Goal: Find specific page/section: Find specific page/section

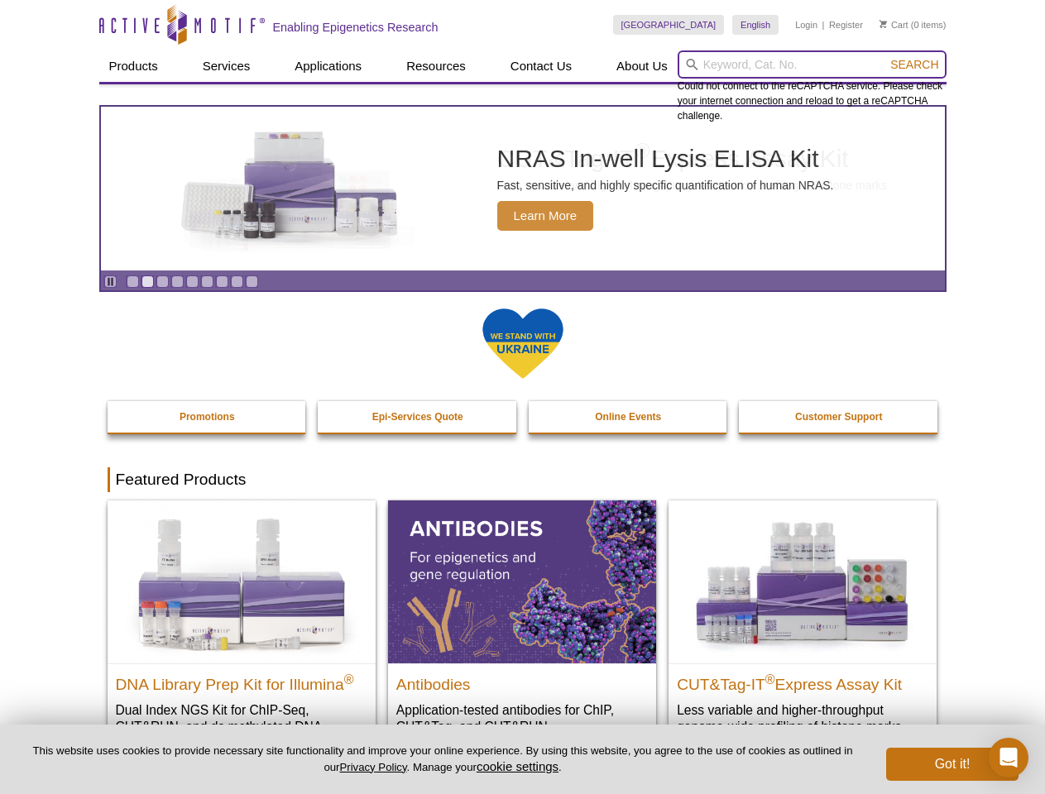
click at [812, 65] on input "search" at bounding box center [812, 64] width 269 height 28
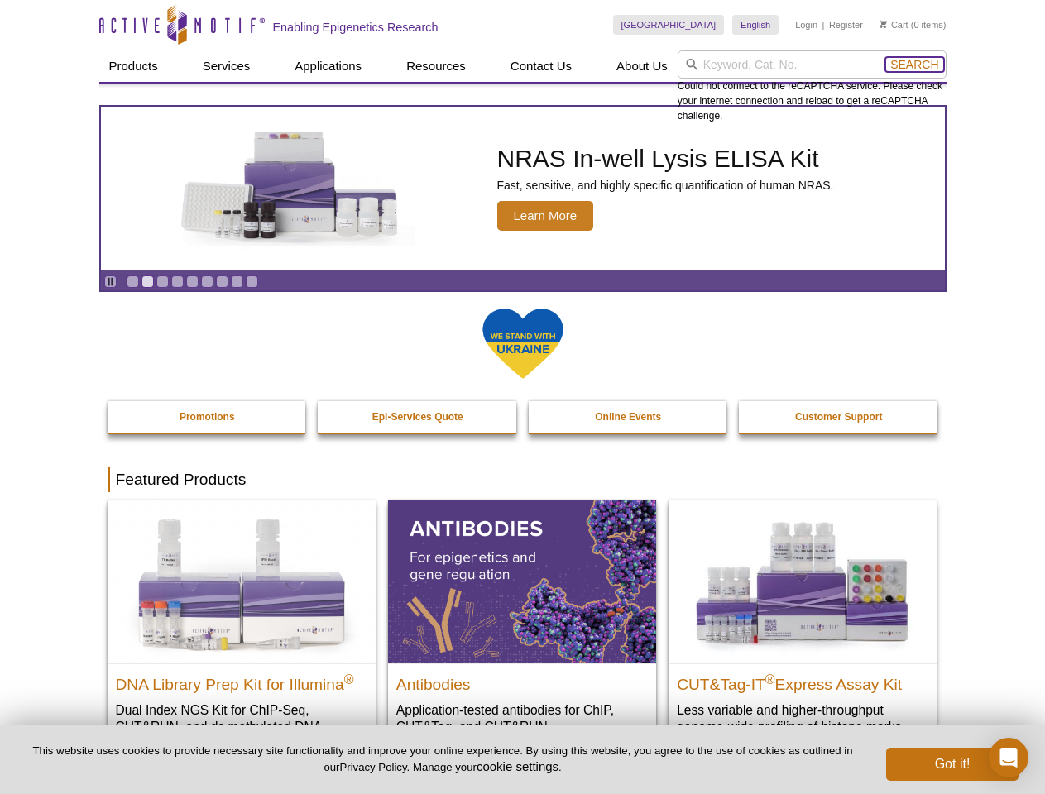
click at [914, 65] on span "Search" at bounding box center [914, 64] width 48 height 13
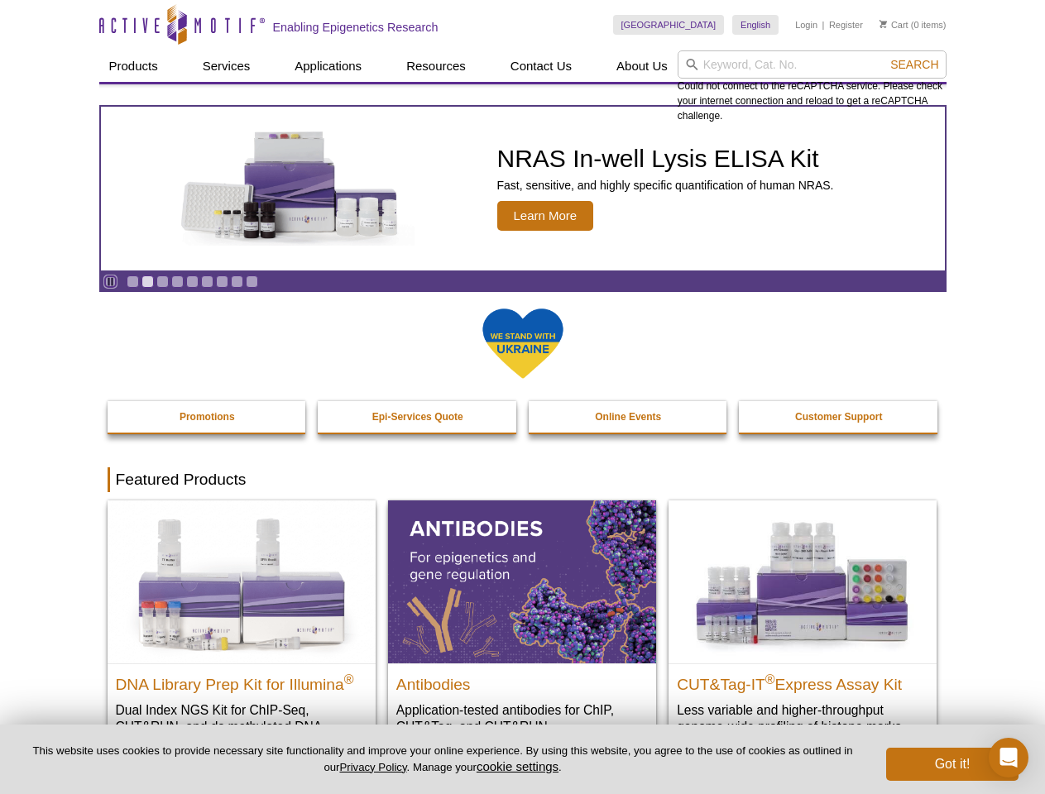
click at [110, 281] on icon "Pause" at bounding box center [110, 281] width 11 height 11
click at [132, 281] on link "Go to slide 1" at bounding box center [133, 282] width 12 height 12
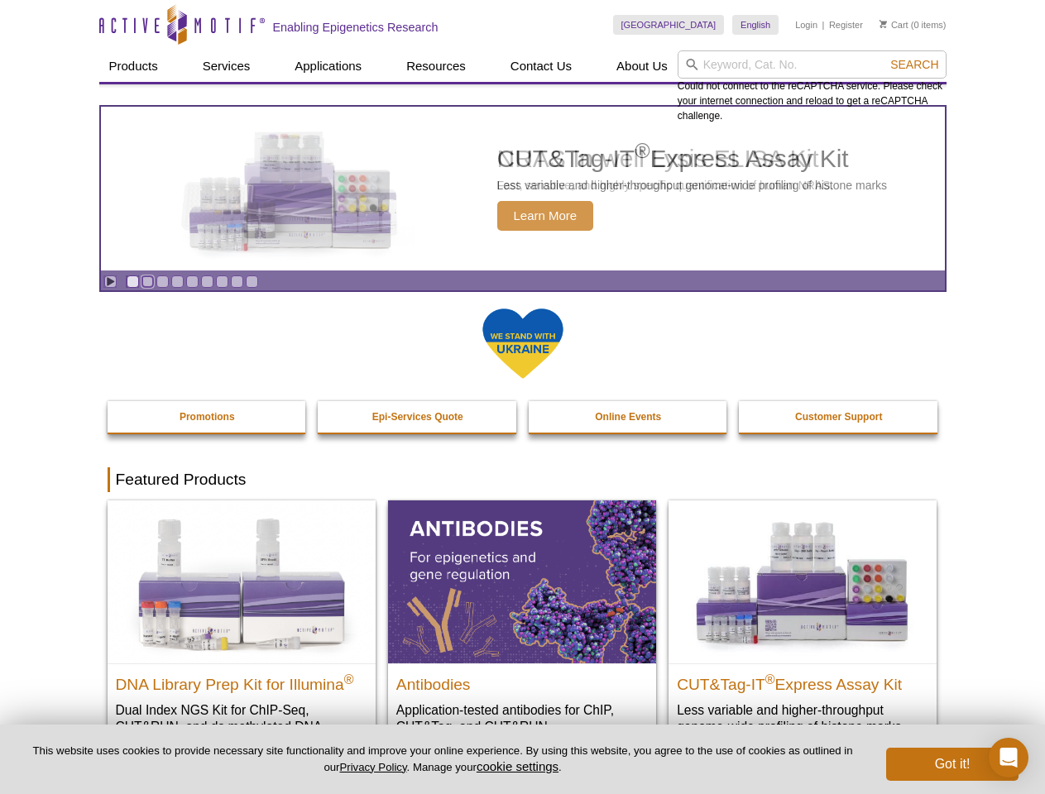
click at [147, 281] on link "Go to slide 2" at bounding box center [148, 282] width 12 height 12
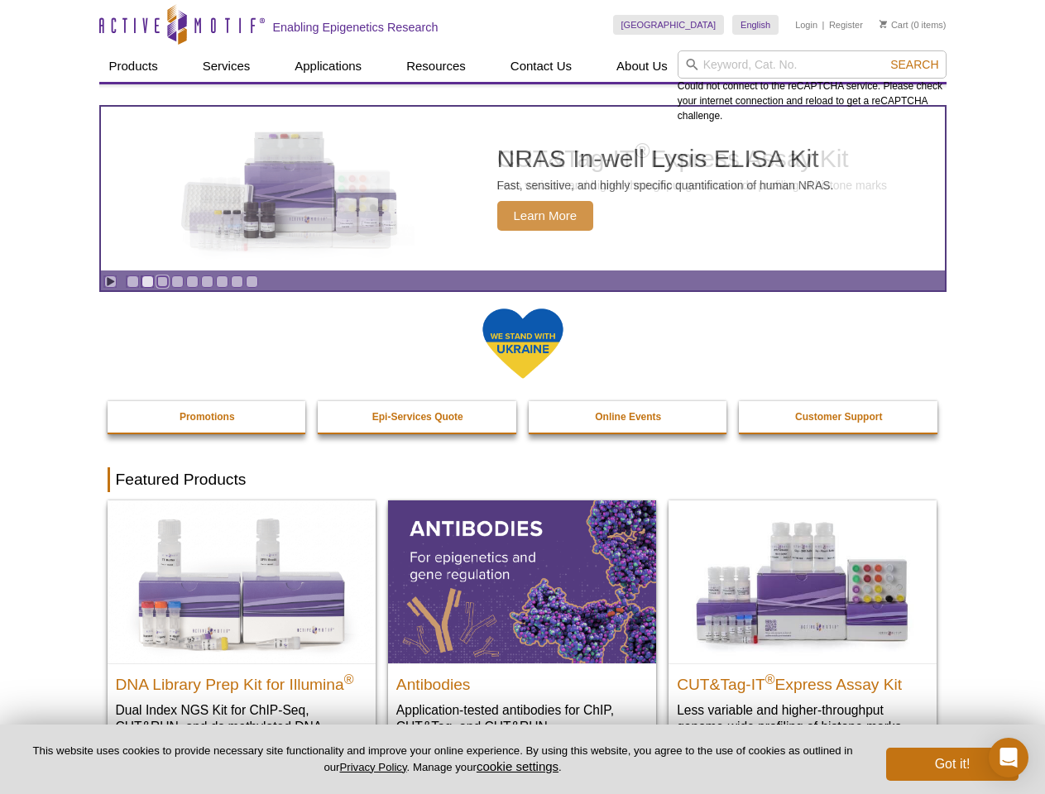
click at [162, 281] on link "Go to slide 3" at bounding box center [162, 282] width 12 height 12
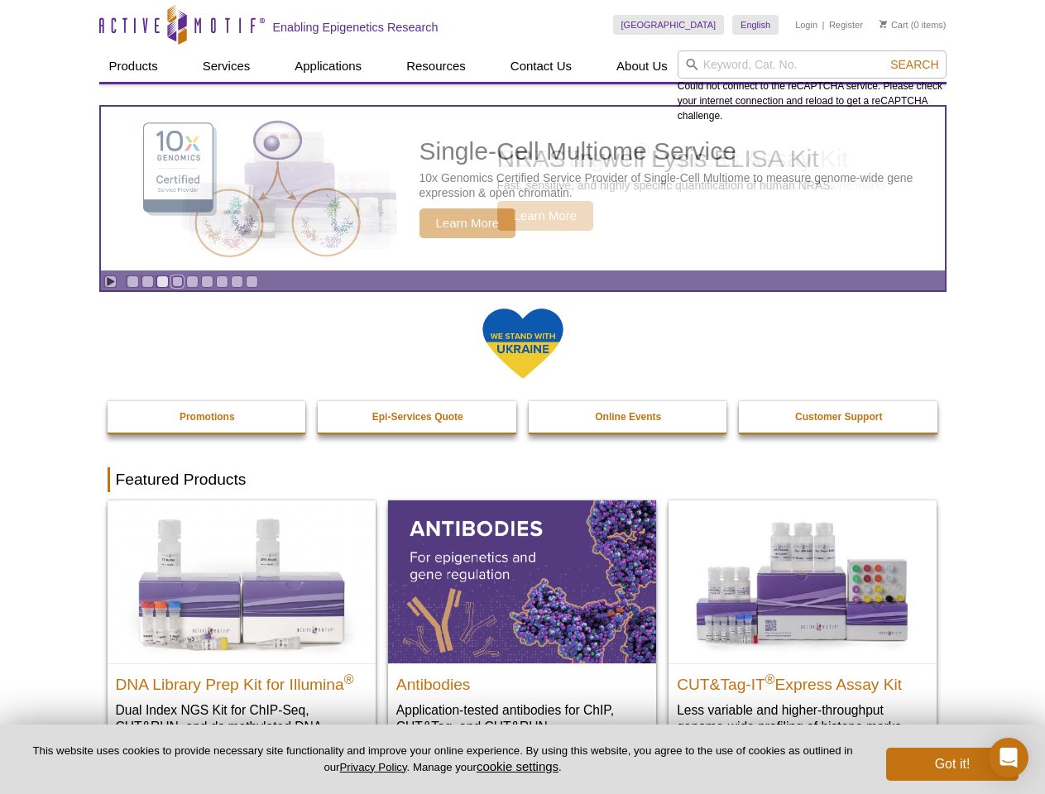
click at [177, 281] on link "Go to slide 4" at bounding box center [177, 282] width 12 height 12
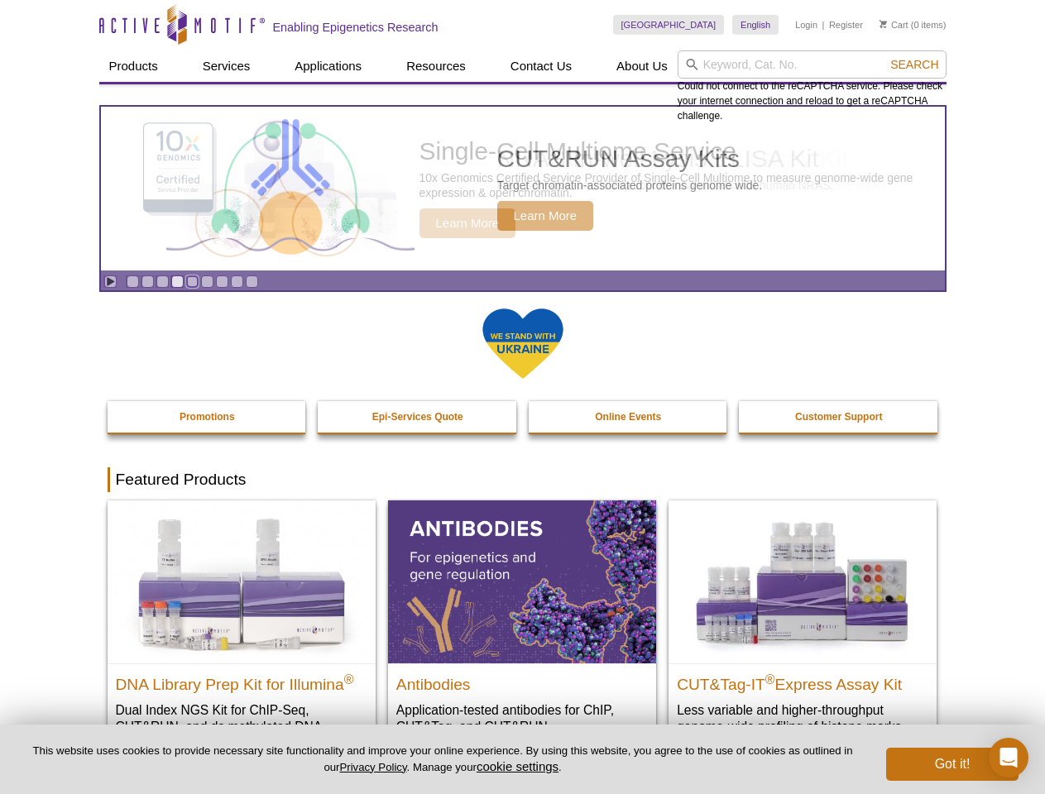
click at [192, 281] on link "Go to slide 5" at bounding box center [192, 282] width 12 height 12
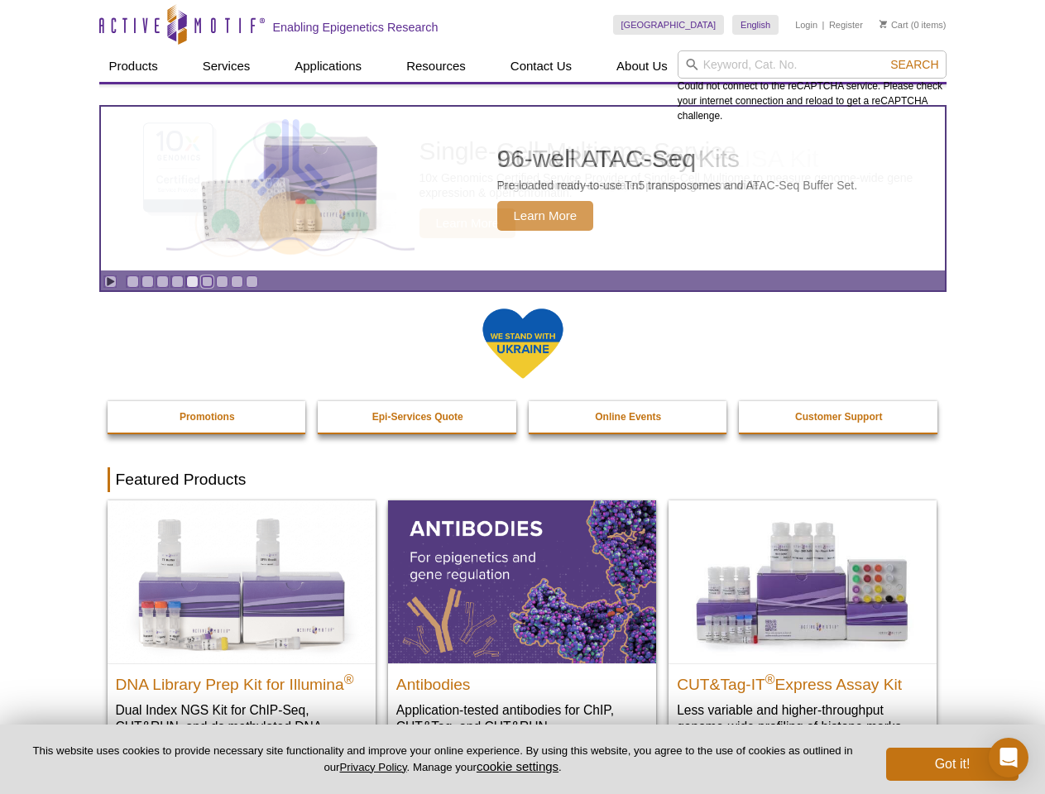
click at [207, 281] on link "Go to slide 6" at bounding box center [207, 282] width 12 height 12
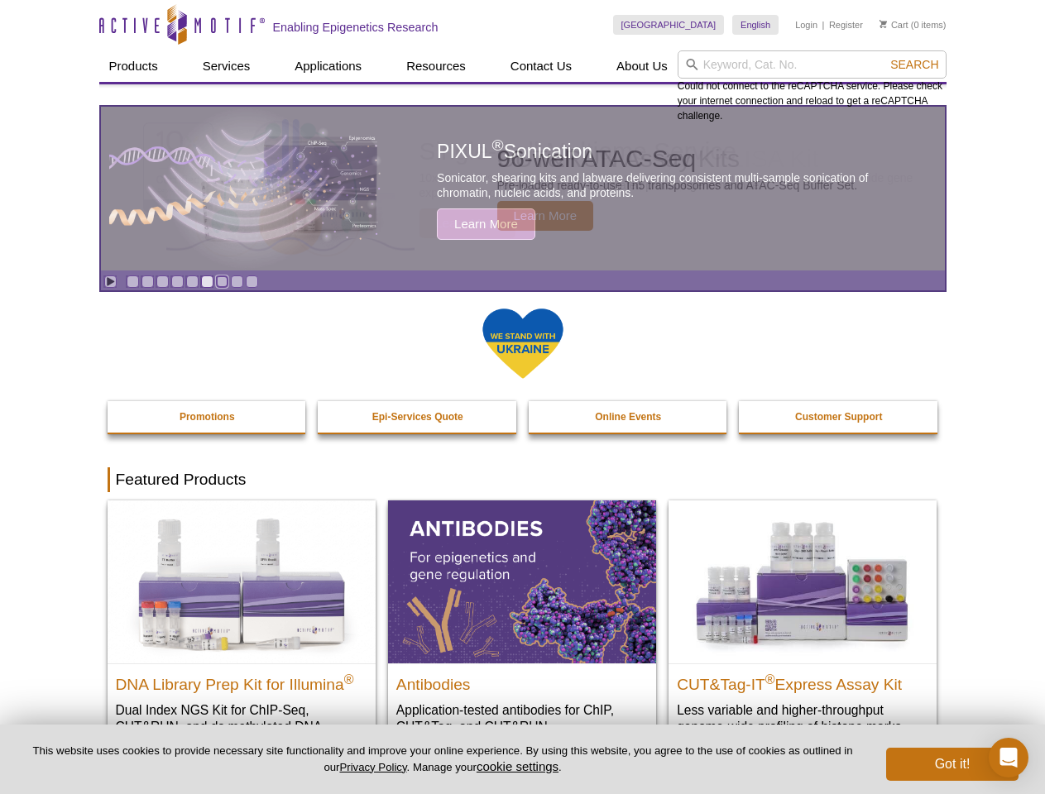
click at [222, 281] on link "Go to slide 7" at bounding box center [222, 282] width 12 height 12
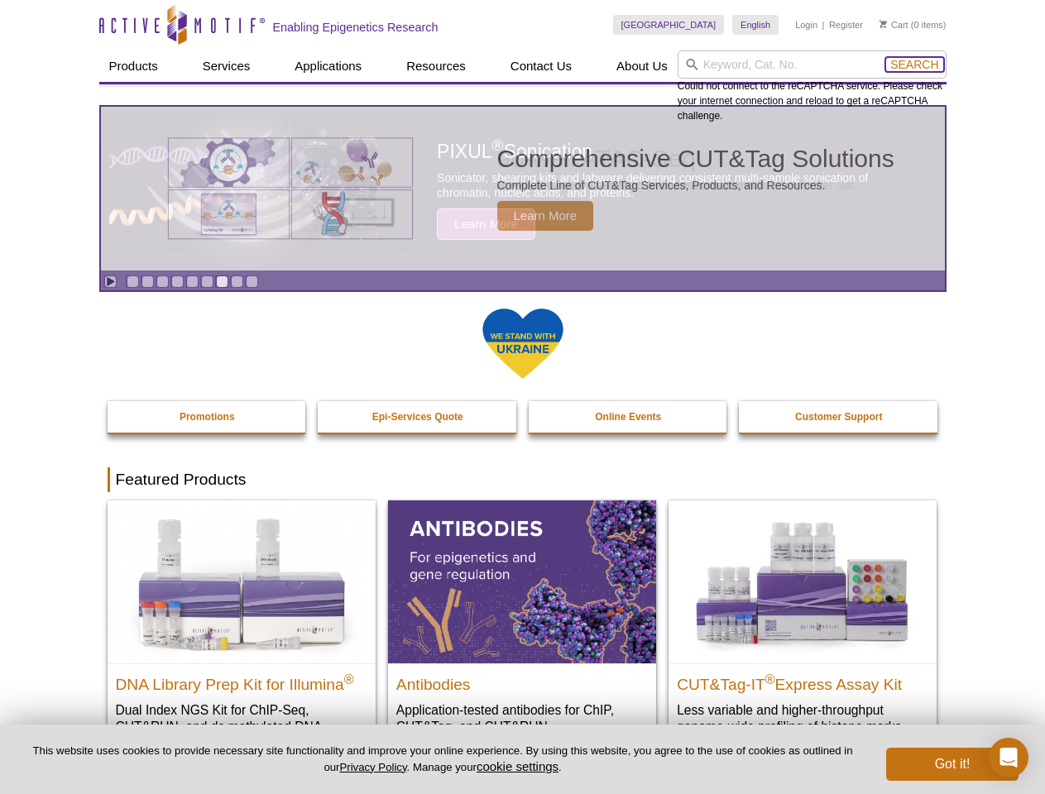
click at [914, 65] on span "Search" at bounding box center [914, 64] width 48 height 13
